Goal: Find contact information: Find contact information

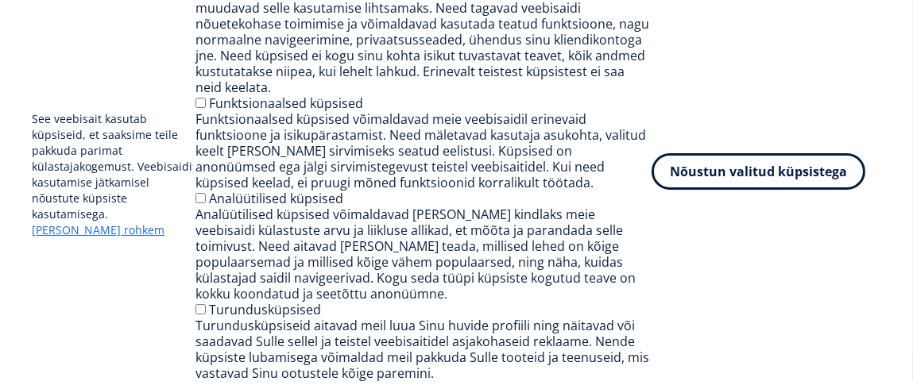
click at [813, 183] on button "Nõustun valitud küpsistega" at bounding box center [758, 171] width 214 height 37
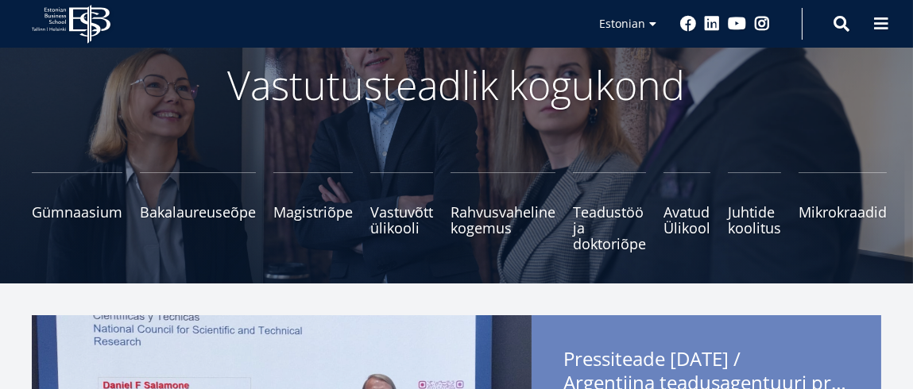
scroll to position [79, 0]
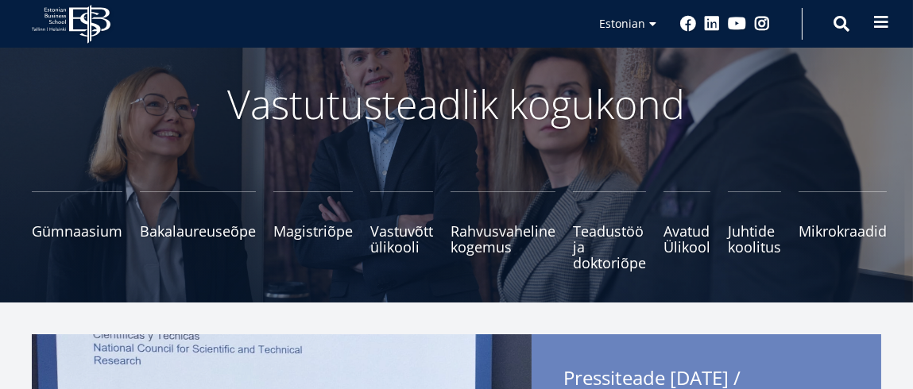
click at [878, 19] on span at bounding box center [881, 22] width 16 height 16
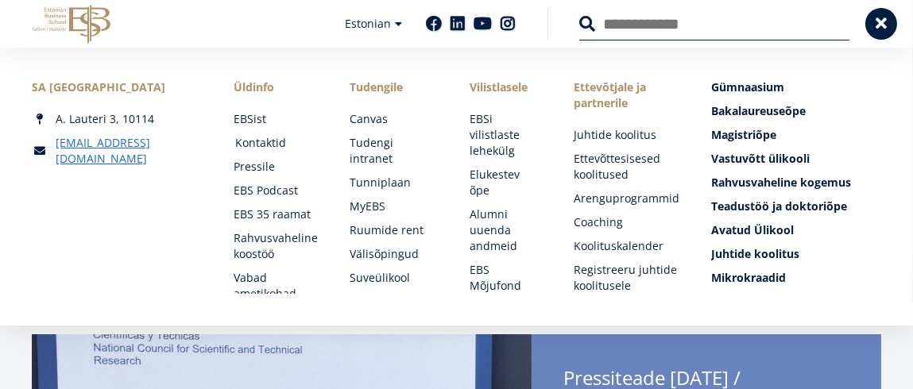
click at [271, 145] on link "Kontaktid" at bounding box center [277, 143] width 84 height 16
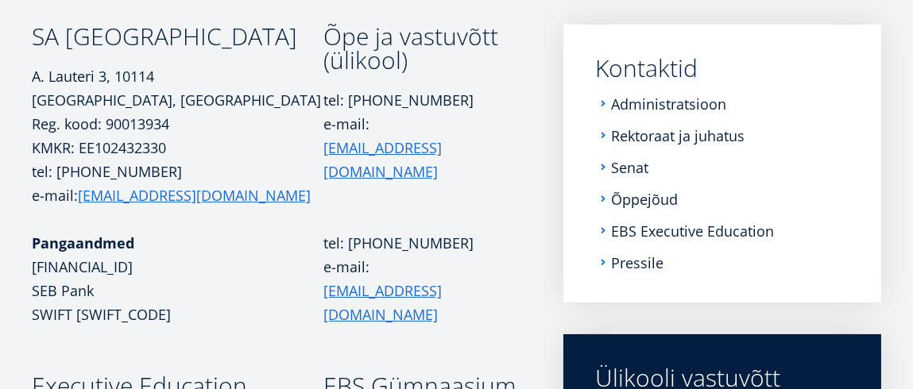
scroll to position [257, 0]
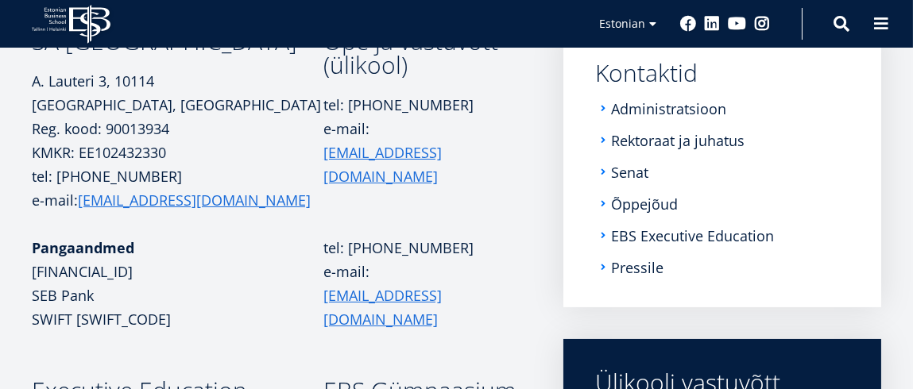
click at [603, 107] on li "Administratsioon" at bounding box center [722, 109] width 254 height 16
click at [600, 107] on li "Administratsioon" at bounding box center [722, 109] width 254 height 16
click at [679, 108] on link "Administratsioon" at bounding box center [669, 109] width 115 height 16
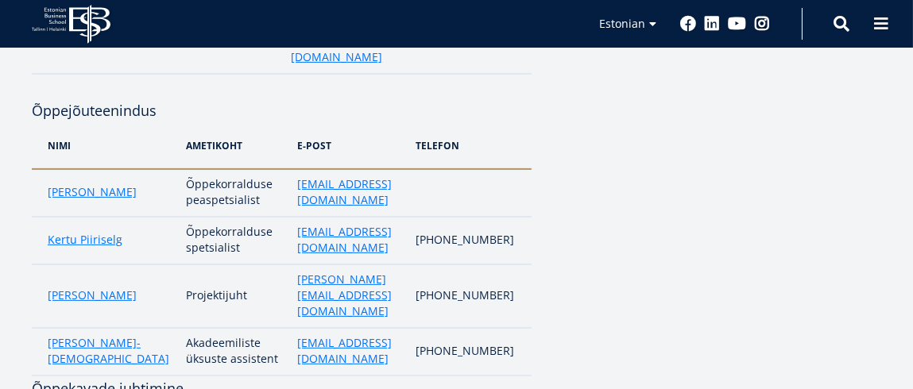
scroll to position [1032, 0]
